Goal: Transaction & Acquisition: Purchase product/service

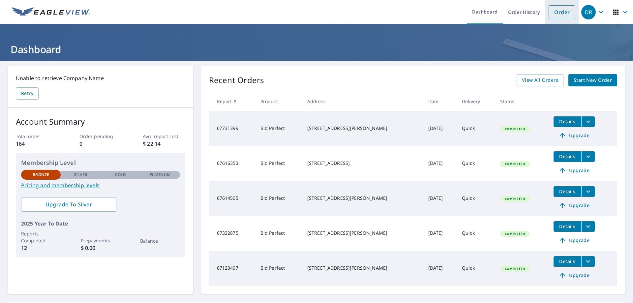
click at [552, 13] on link "Order" at bounding box center [561, 12] width 27 height 14
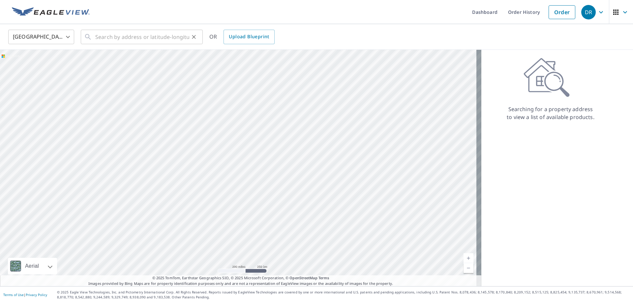
click at [92, 35] on div "​" at bounding box center [142, 37] width 122 height 14
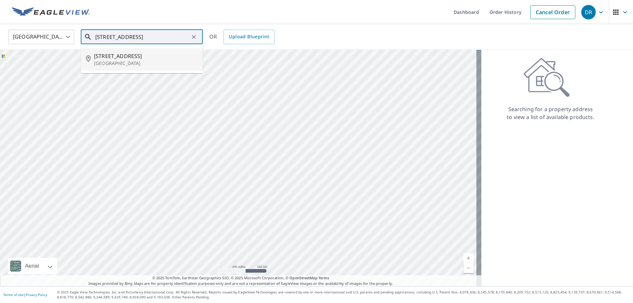
click at [96, 59] on span "[STREET_ADDRESS]" at bounding box center [145, 56] width 103 height 8
type input "[STREET_ADDRESS]"
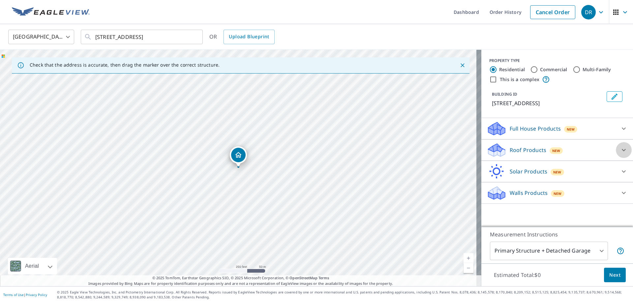
click at [622, 150] on icon at bounding box center [624, 150] width 4 height 2
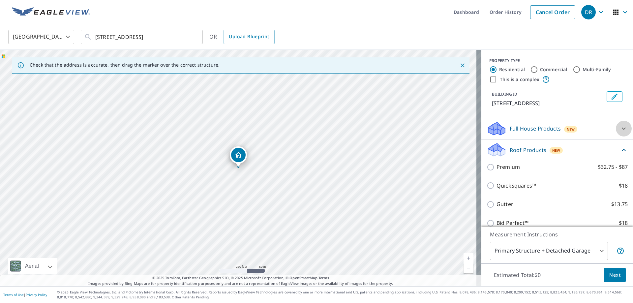
click at [620, 132] on icon at bounding box center [624, 129] width 8 height 8
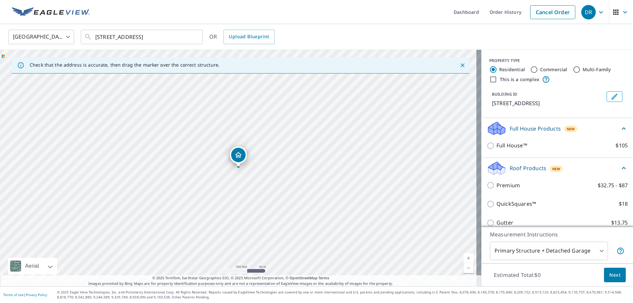
click at [542, 195] on div "Premium $32.75 - $87" at bounding box center [556, 185] width 141 height 19
click at [620, 132] on icon at bounding box center [624, 129] width 8 height 8
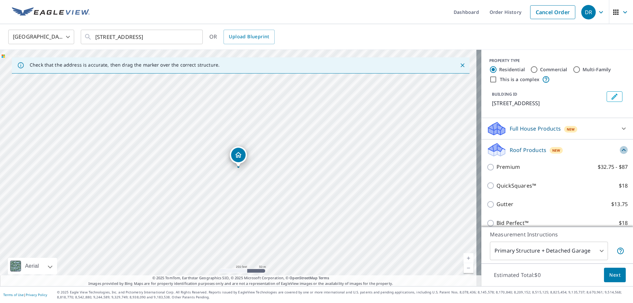
click at [620, 154] on icon at bounding box center [624, 150] width 8 height 8
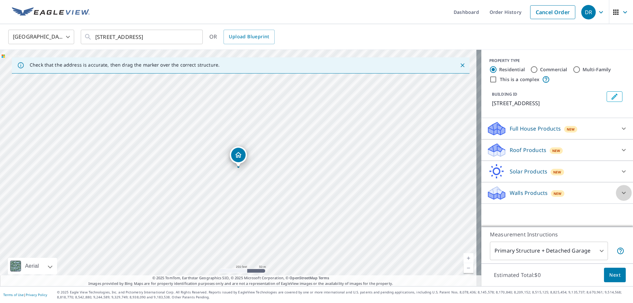
click at [620, 192] on icon at bounding box center [624, 193] width 8 height 8
click at [620, 197] on icon at bounding box center [624, 193] width 8 height 8
click at [620, 149] on icon at bounding box center [624, 150] width 8 height 8
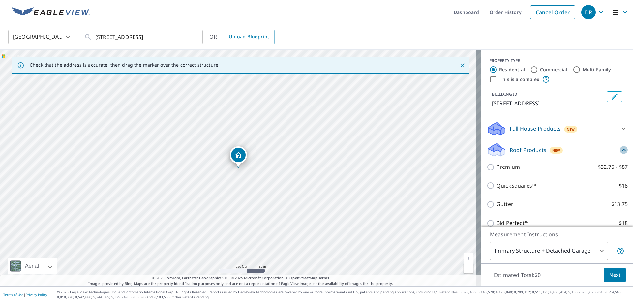
click at [620, 154] on icon at bounding box center [624, 150] width 8 height 8
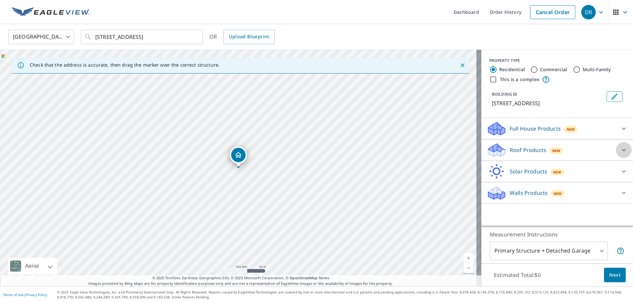
click at [620, 150] on icon at bounding box center [624, 150] width 8 height 8
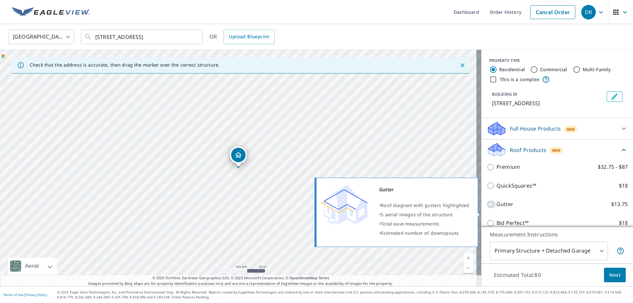
click at [486, 208] on input "Gutter $13.75" at bounding box center [491, 204] width 10 height 8
checkbox input "true"
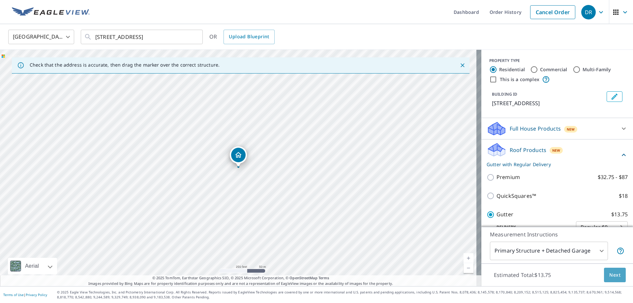
click at [609, 276] on span "Next" at bounding box center [614, 275] width 11 height 8
